Goal: Task Accomplishment & Management: Manage account settings

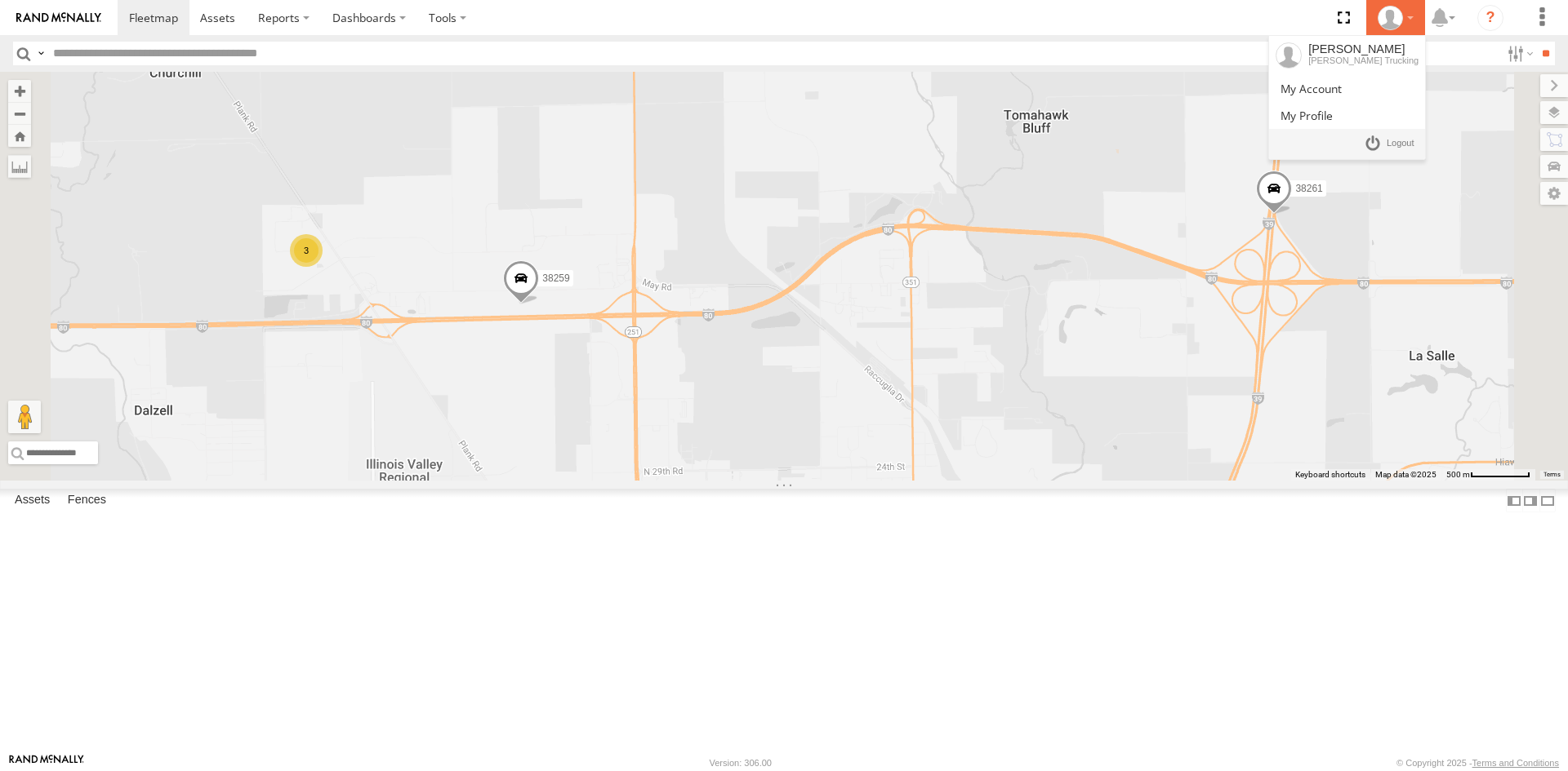
click at [1386, 10] on icon at bounding box center [1390, 18] width 24 height 24
click at [1385, 137] on link at bounding box center [1389, 144] width 61 height 23
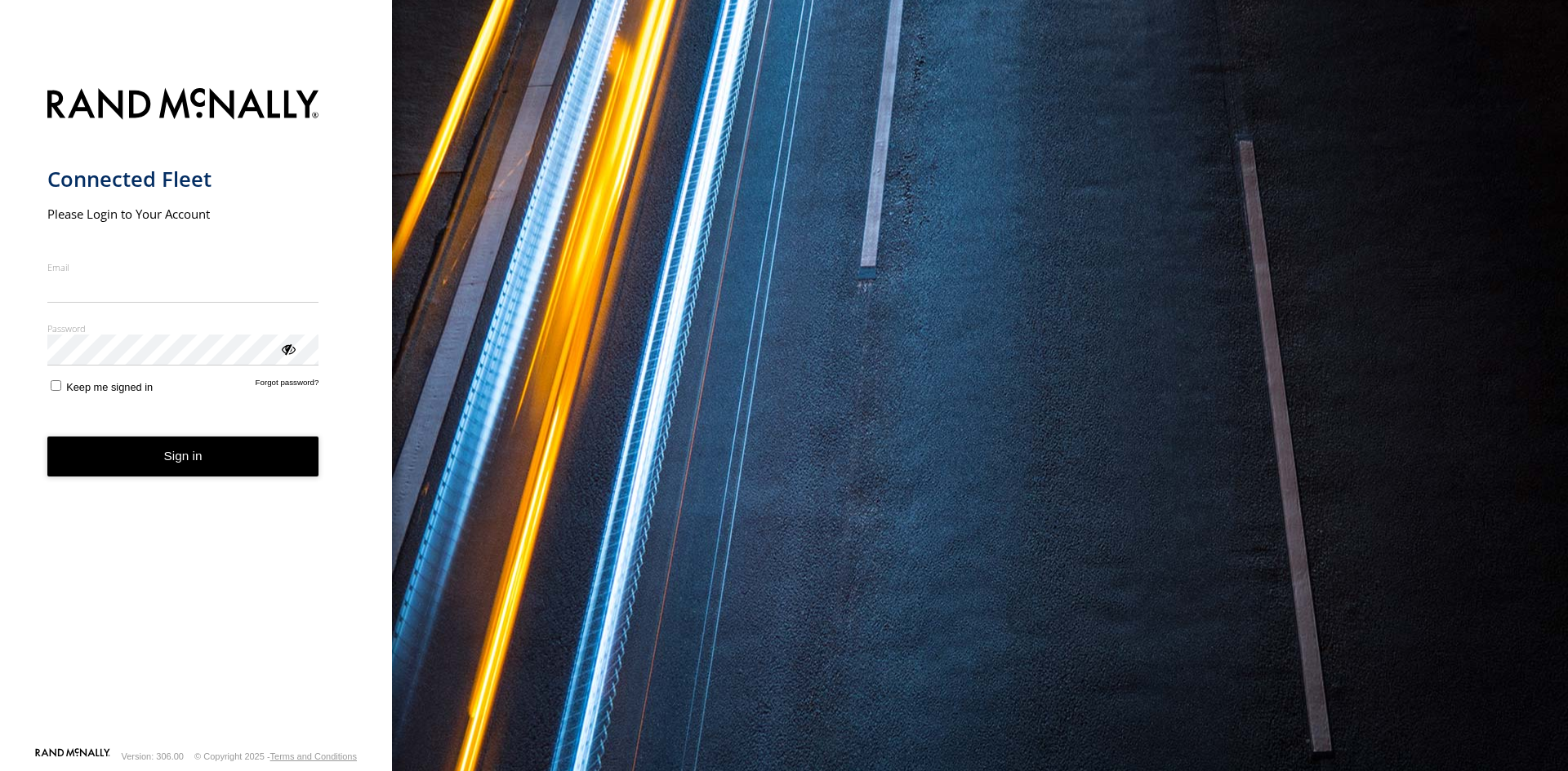
type input "**********"
click at [186, 465] on button "Sign in" at bounding box center [184, 456] width 272 height 40
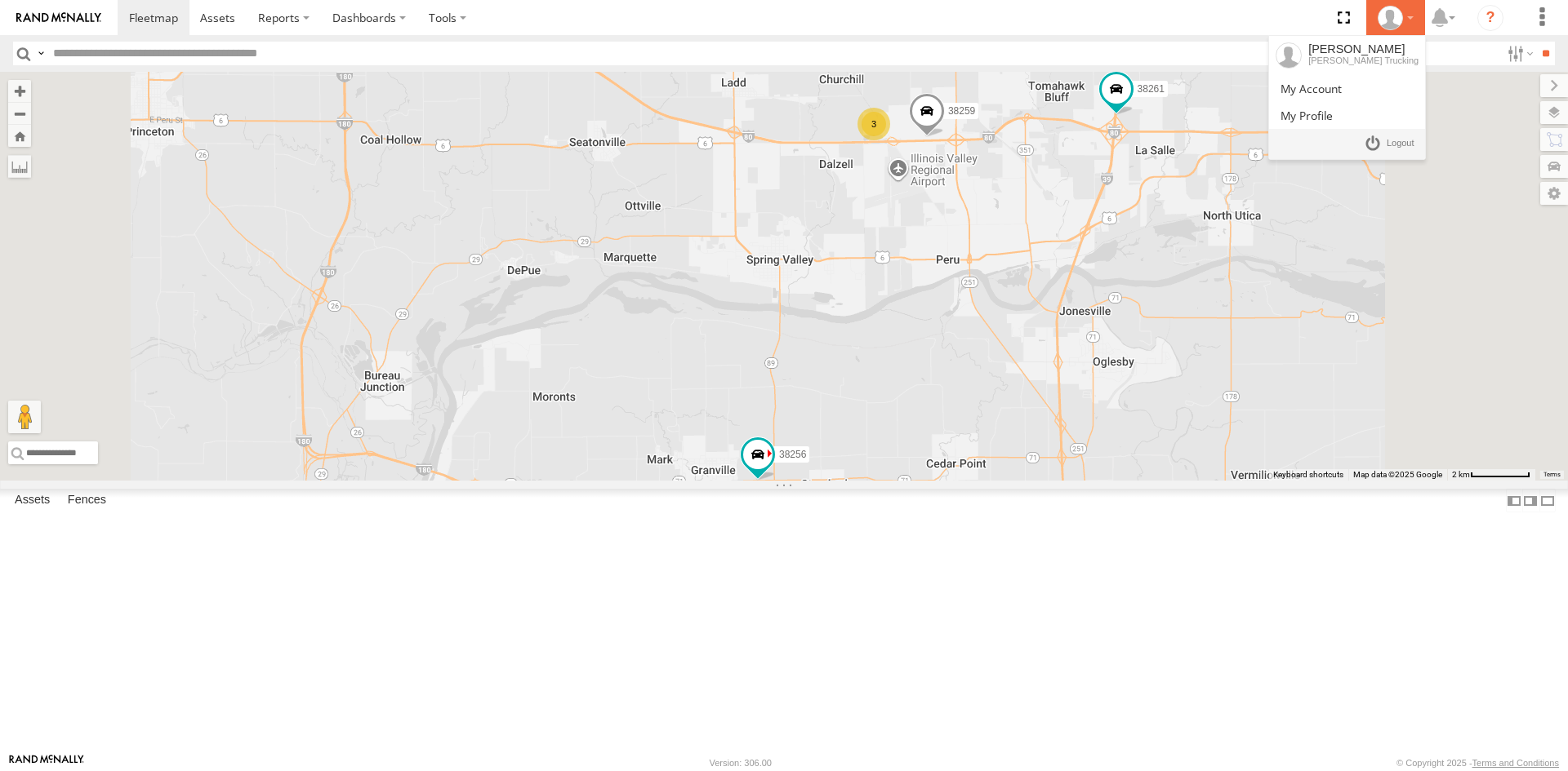
click at [1396, 22] on icon at bounding box center [1390, 18] width 24 height 24
click at [1389, 134] on span at bounding box center [1400, 143] width 28 height 18
